Goal: Find contact information: Find contact information

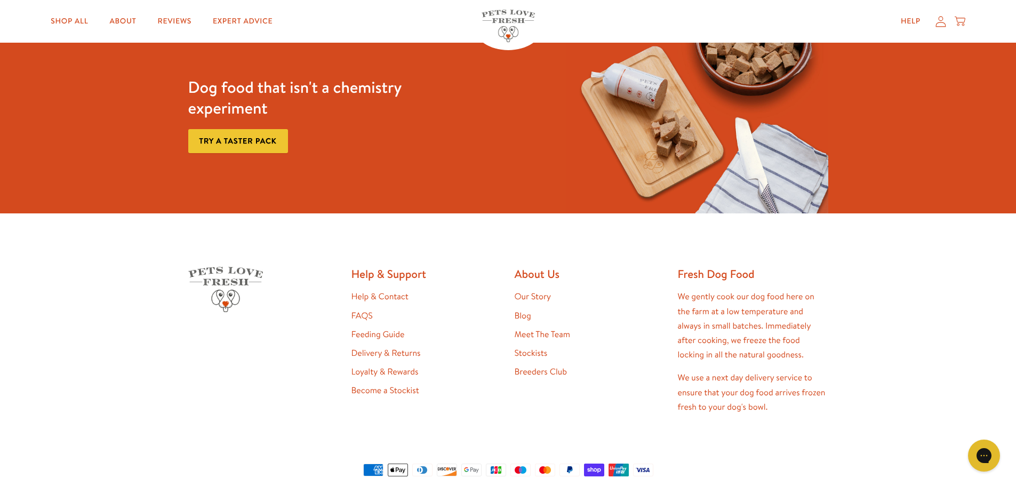
scroll to position [2261, 0]
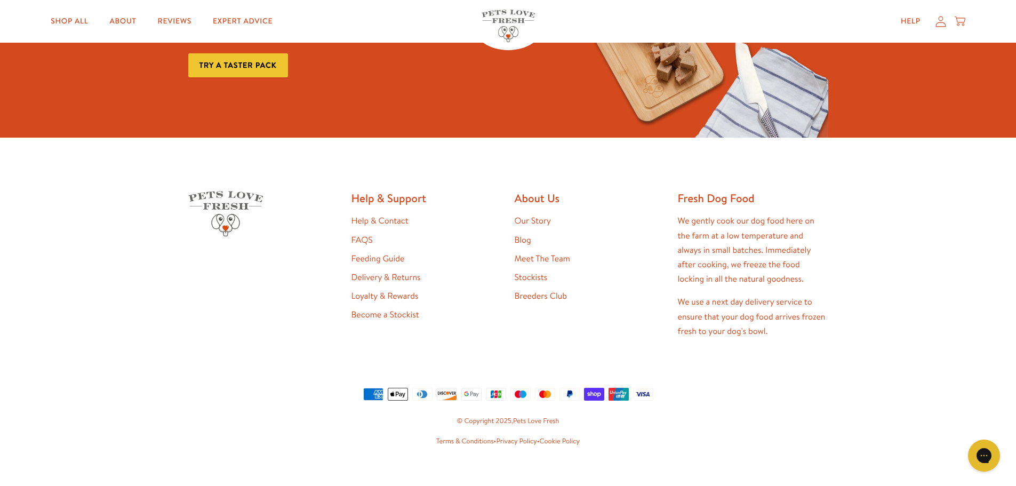
click at [537, 253] on link "Meet The Team" at bounding box center [541, 259] width 55 height 12
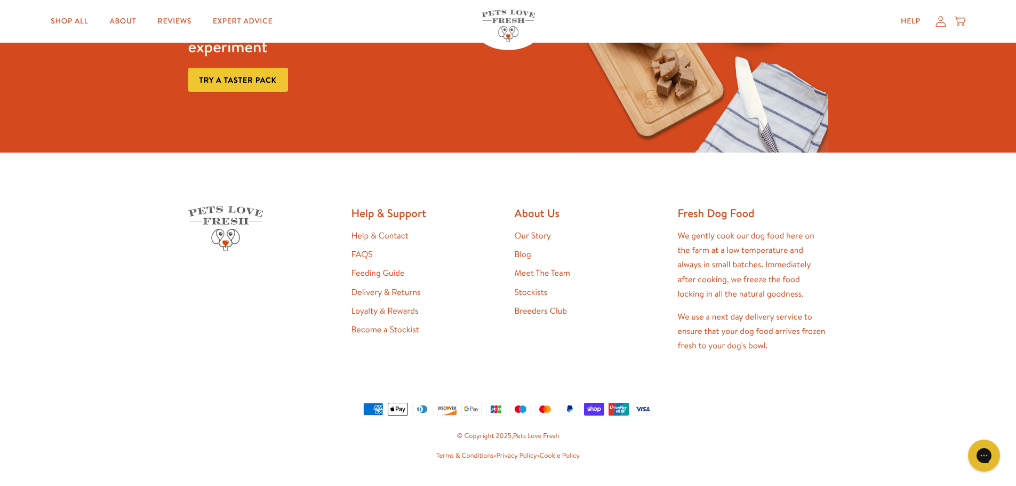
scroll to position [1019, 0]
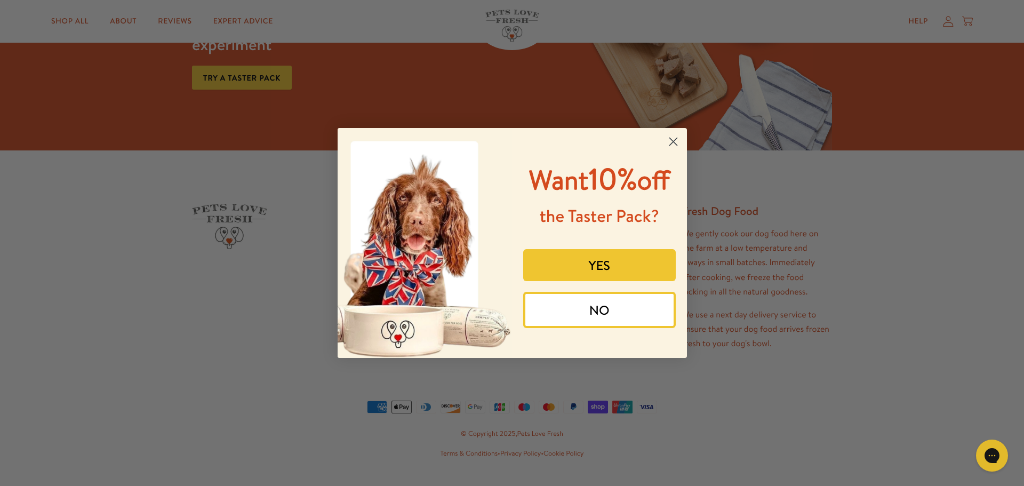
click at [670, 141] on circle "Close dialog" at bounding box center [673, 142] width 18 height 18
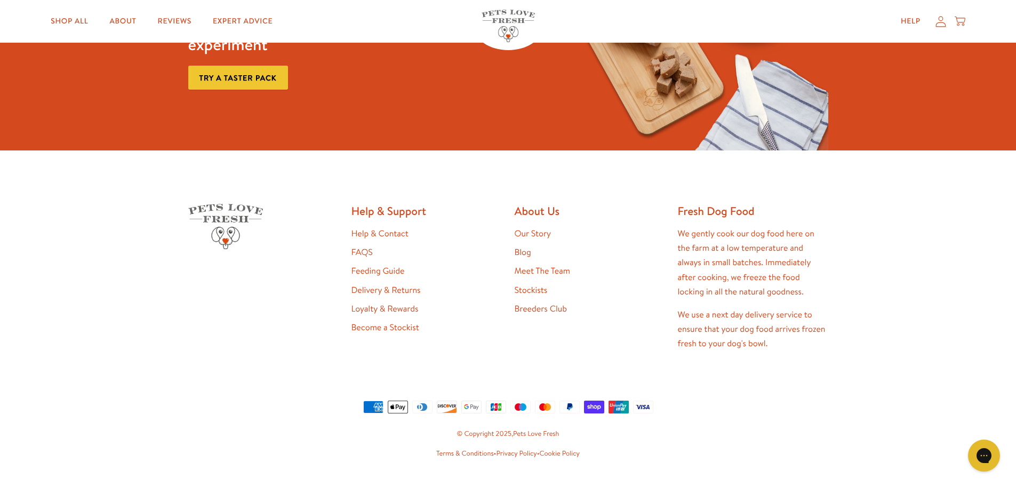
click at [390, 228] on link "Help & Contact" at bounding box center [379, 234] width 57 height 12
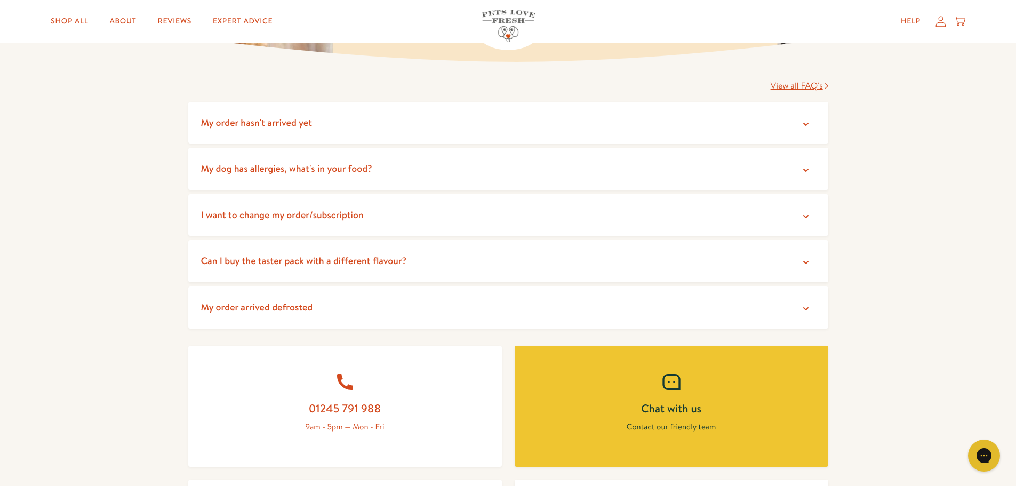
scroll to position [120, 0]
